Goal: Task Accomplishment & Management: Use online tool/utility

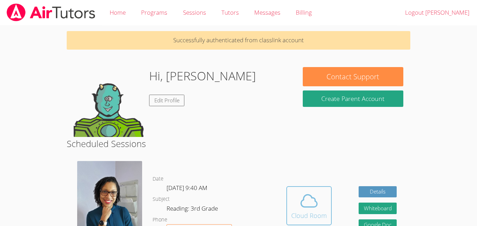
click at [308, 191] on icon at bounding box center [309, 201] width 20 height 20
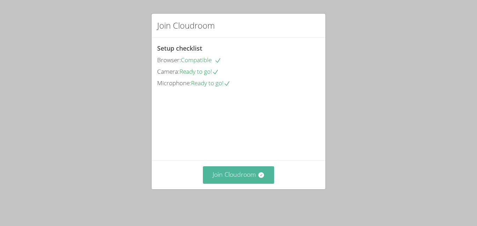
click at [220, 177] on button "Join Cloudroom" at bounding box center [239, 174] width 72 height 17
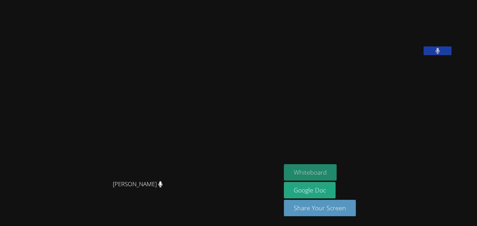
click at [284, 169] on button "Whiteboard" at bounding box center [310, 172] width 53 height 16
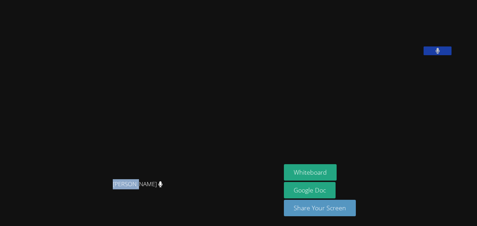
drag, startPoint x: 123, startPoint y: 172, endPoint x: 176, endPoint y: 155, distance: 56.0
click at [176, 155] on div "Akua Wright Akua Wright" at bounding box center [141, 113] width 276 height 183
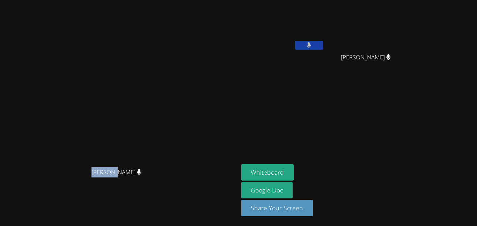
drag, startPoint x: 395, startPoint y: 30, endPoint x: 339, endPoint y: 120, distance: 106.2
click at [339, 120] on aside "Michael Martinez Jasslyn Rivera Jasslyn Rivera Whiteboard Google Doc Share Your…" at bounding box center [326, 113] width 175 height 226
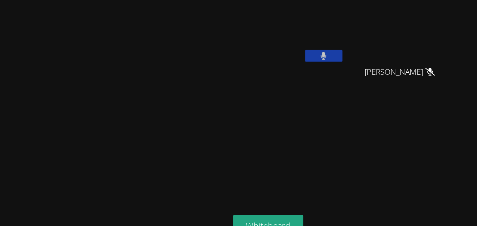
click at [323, 48] on button at bounding box center [309, 45] width 28 height 9
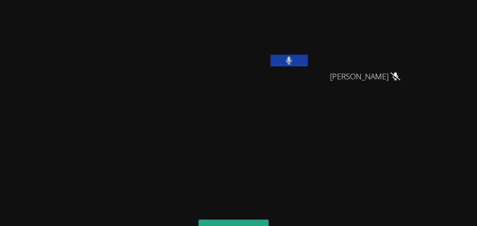
click at [323, 48] on button at bounding box center [309, 45] width 28 height 9
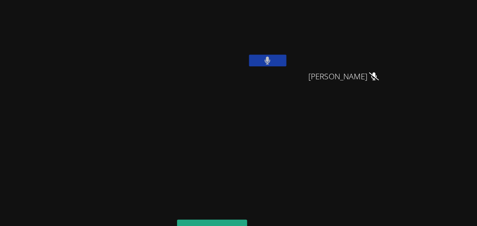
click at [325, 39] on video at bounding box center [282, 26] width 83 height 47
click at [323, 44] on button at bounding box center [309, 45] width 28 height 9
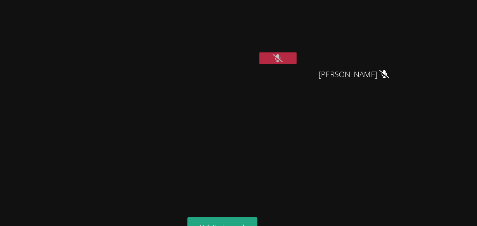
click at [313, 47] on icon at bounding box center [308, 45] width 7 height 6
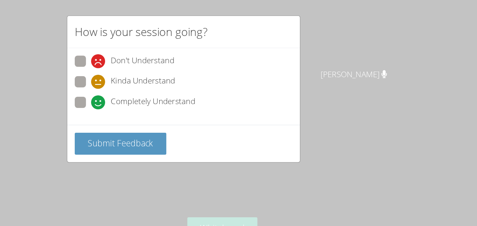
click at [135, 60] on div "How is your session going? Don't Understand Kinda Understand Completely Underst…" at bounding box center [238, 113] width 477 height 226
click at [168, 74] on label "Completely Understand" at bounding box center [202, 78] width 90 height 9
click at [169, 74] on input "Completely Understand" at bounding box center [172, 77] width 6 height 6
radio input "true"
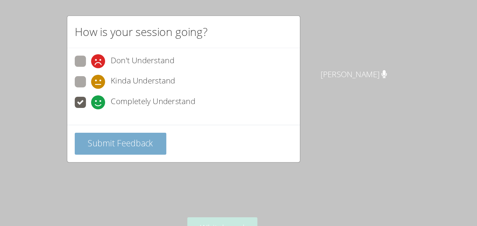
click at [167, 106] on span "Submit Feedback" at bounding box center [191, 108] width 49 height 8
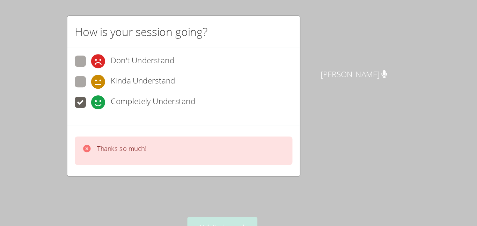
click at [166, 106] on div "Thanks so much!" at bounding box center [238, 114] width 163 height 21
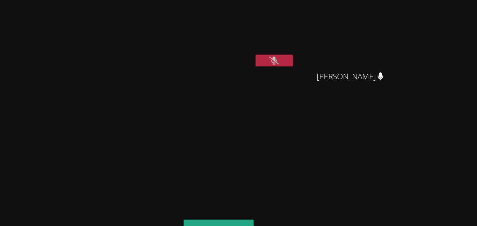
click at [325, 38] on video at bounding box center [282, 26] width 83 height 47
click at [323, 44] on button at bounding box center [309, 45] width 28 height 9
